Goal: Navigation & Orientation: Understand site structure

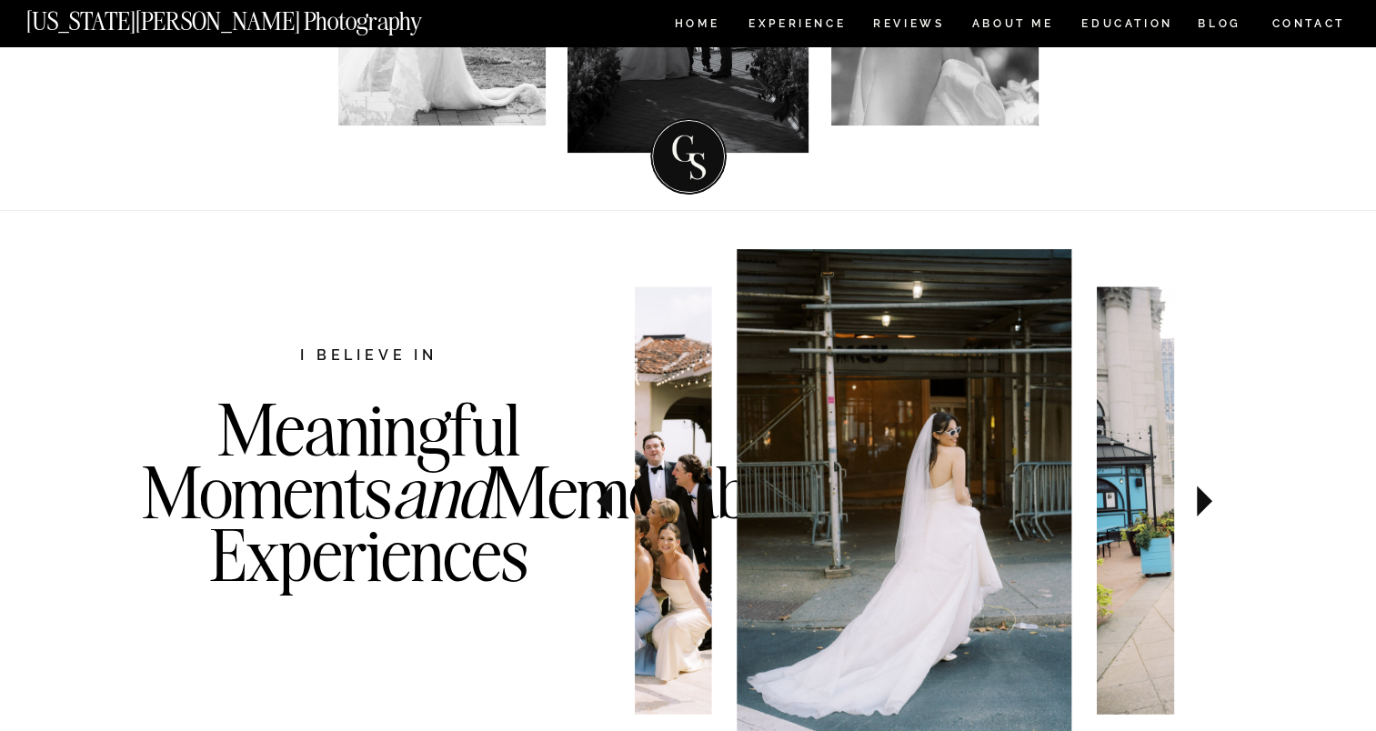
scroll to position [182, 0]
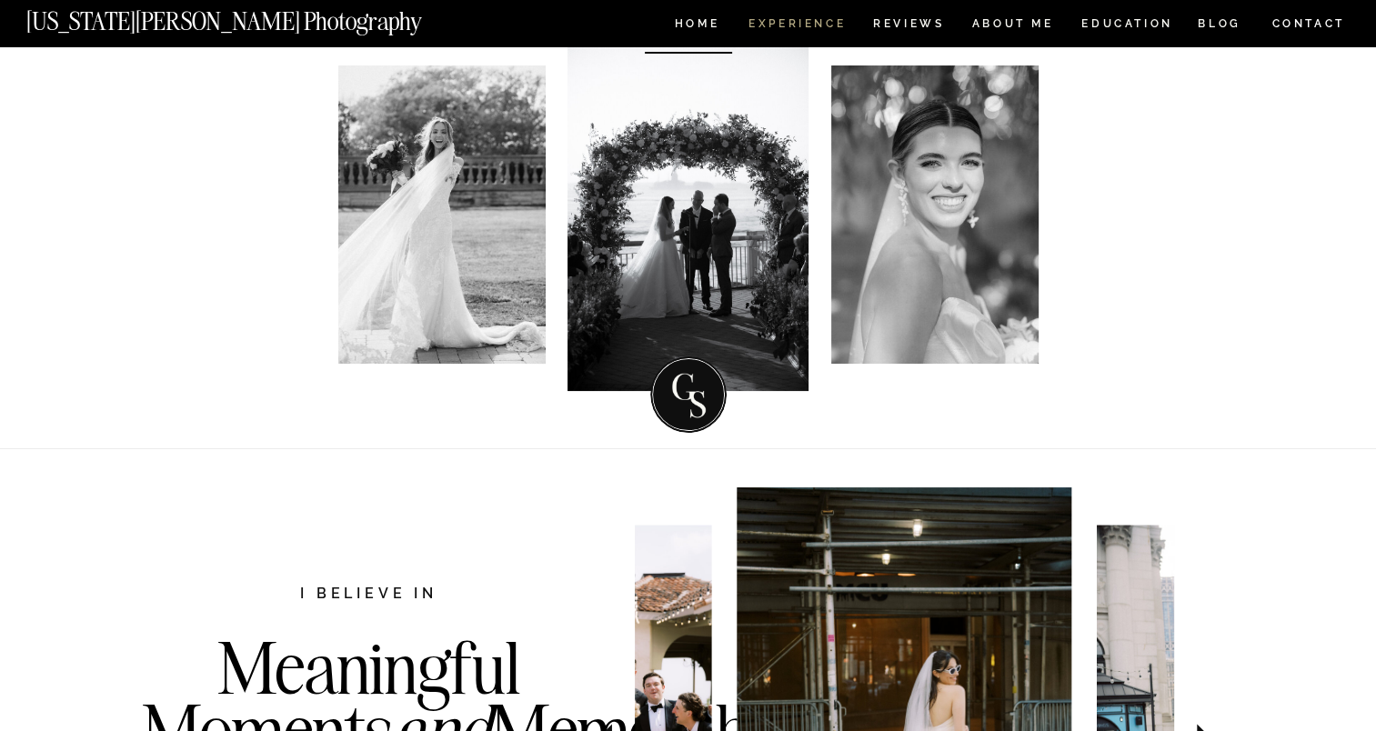
click at [829, 33] on nav "Experience" at bounding box center [795, 25] width 95 height 15
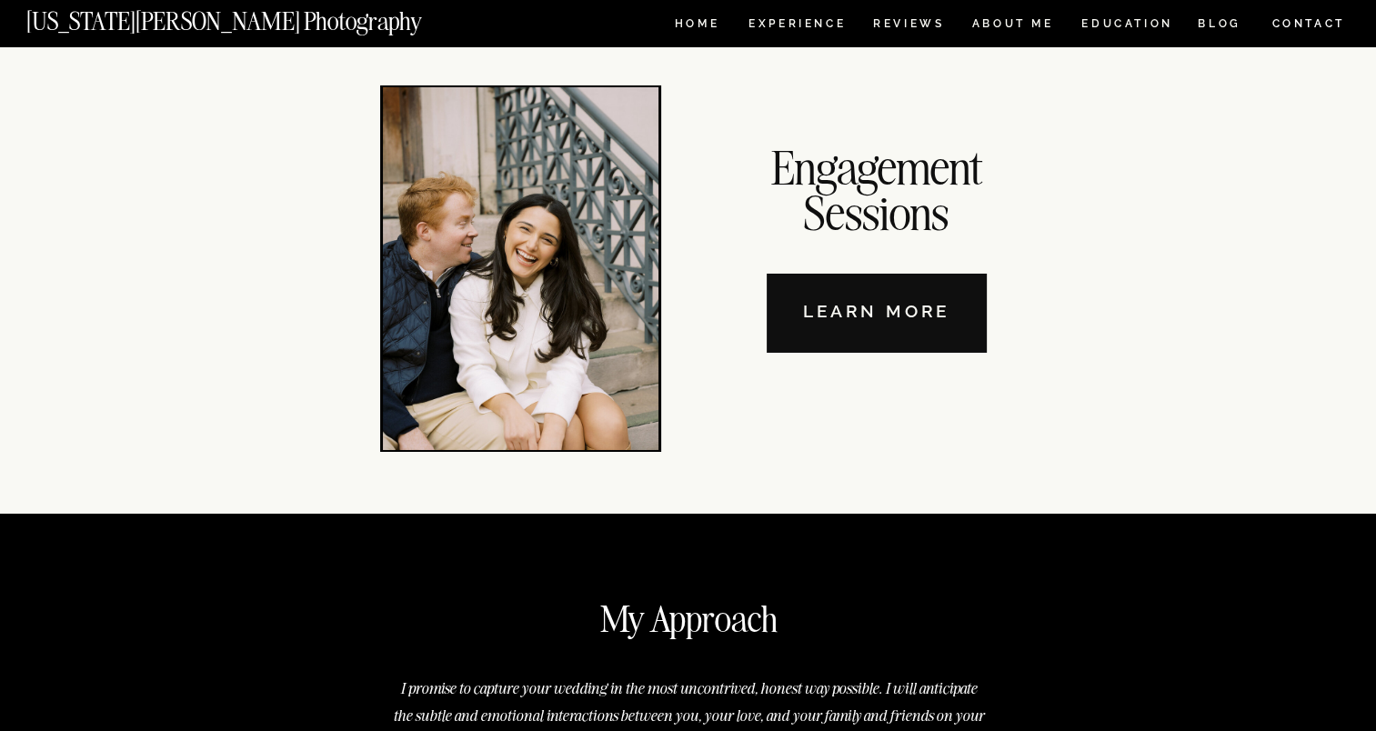
scroll to position [6274, 0]
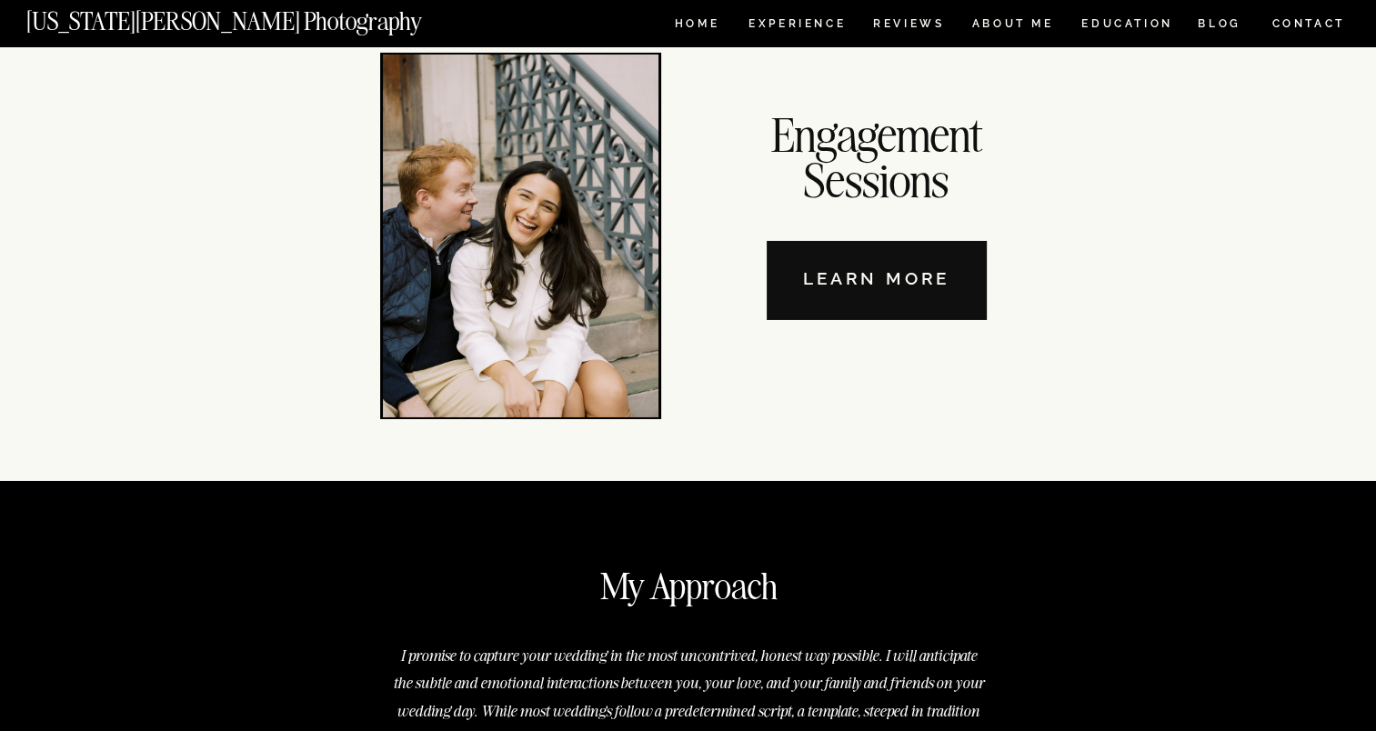
click at [992, 32] on nav "ABOUT ME" at bounding box center [1012, 25] width 83 height 15
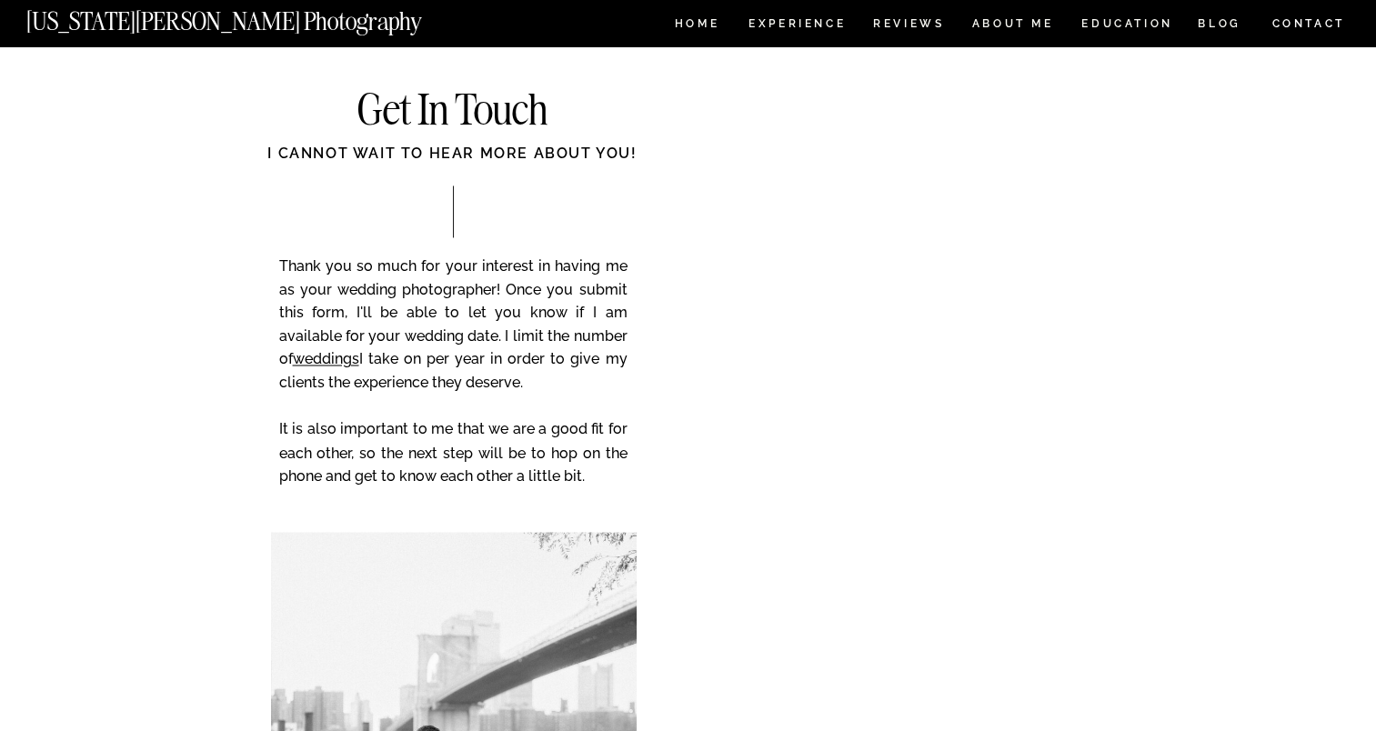
scroll to position [3273, 0]
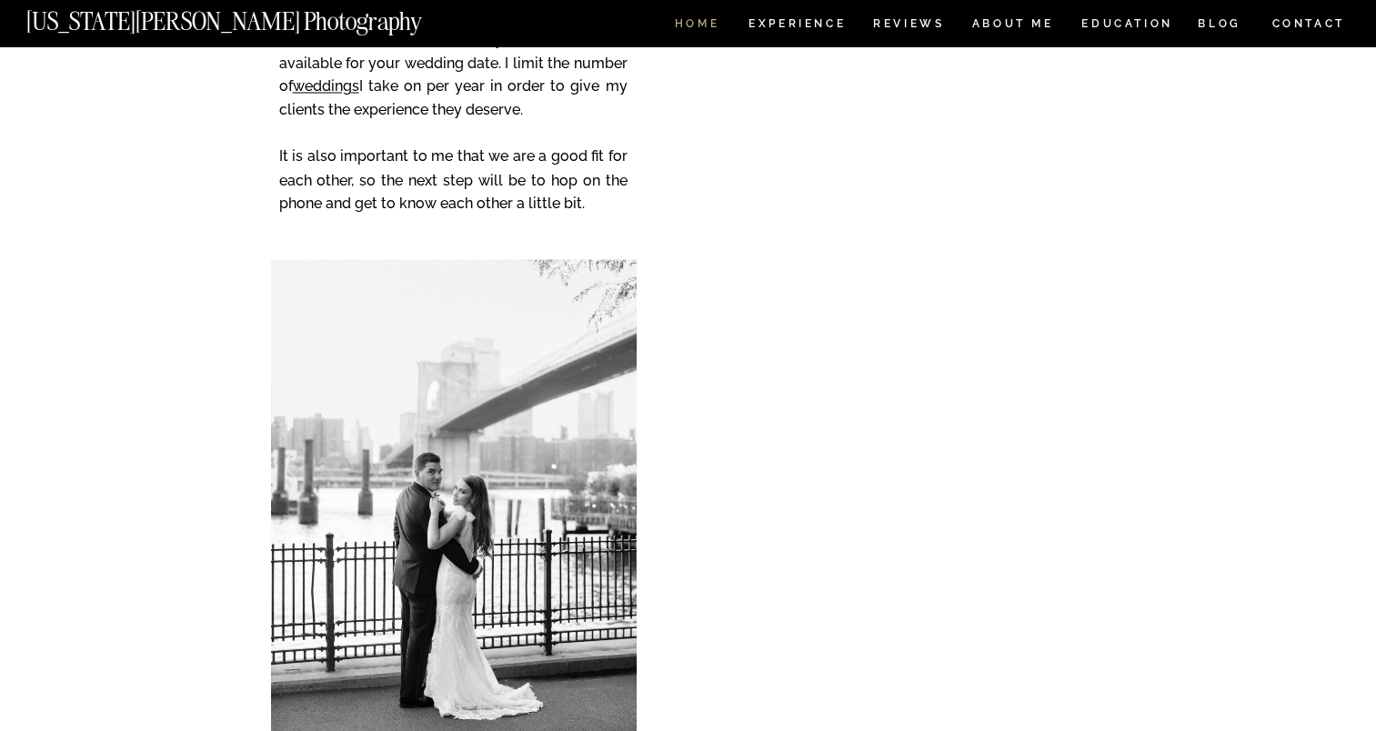
click at [684, 23] on nav "HOME" at bounding box center [697, 25] width 52 height 15
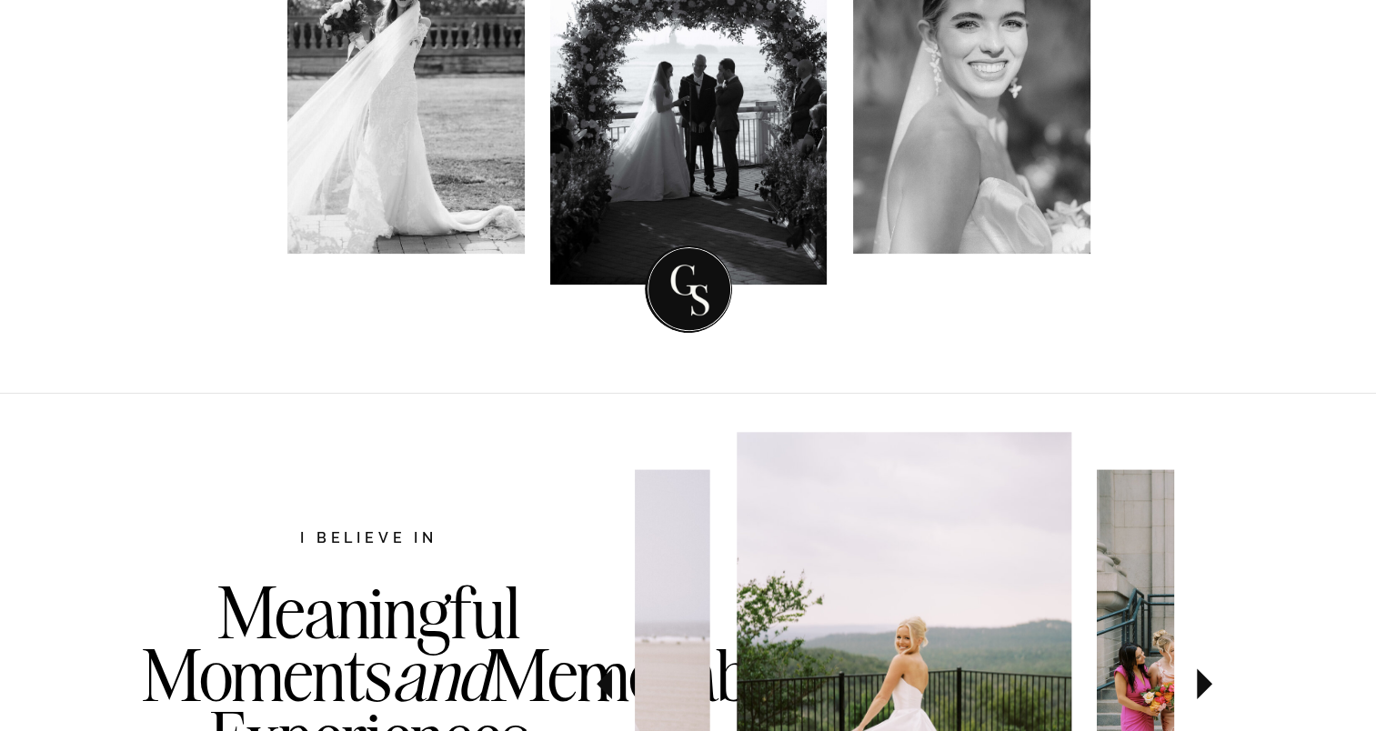
scroll to position [1000, 0]
